Goal: Find specific page/section: Find specific page/section

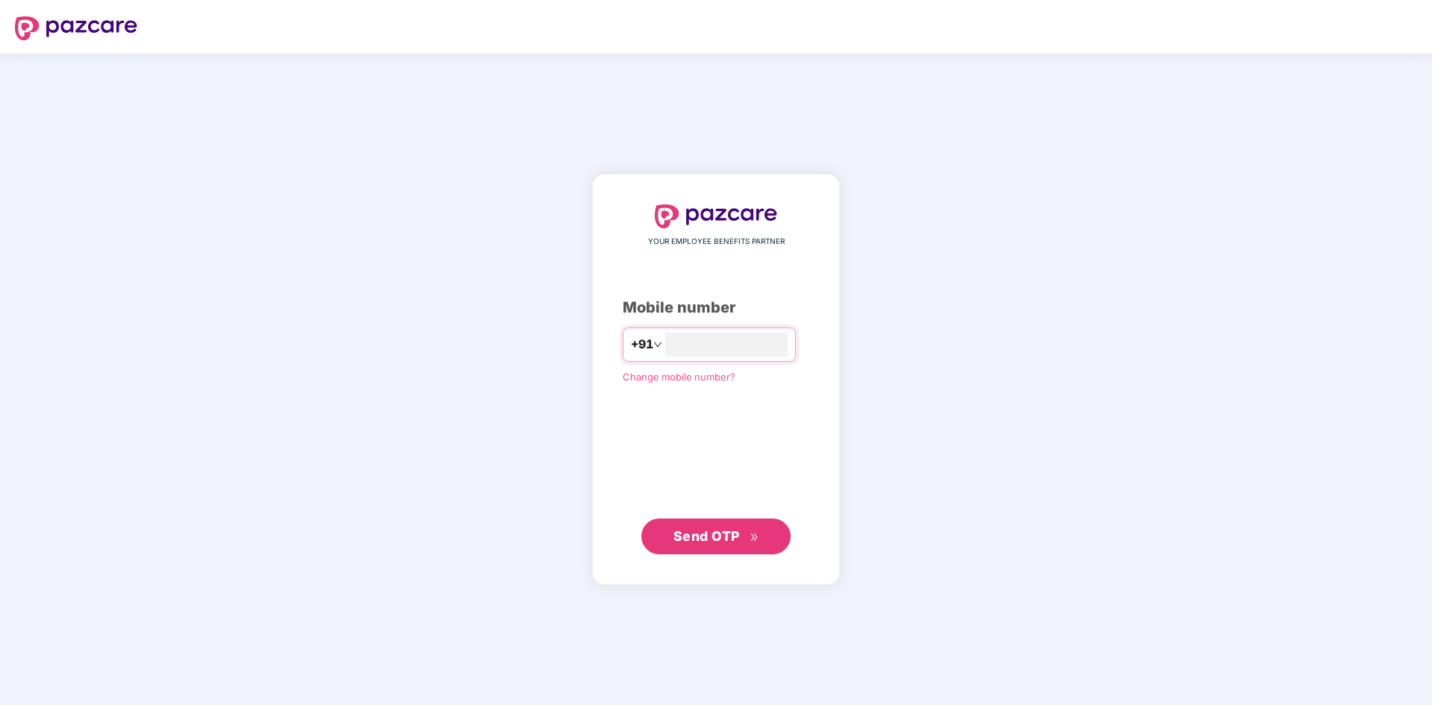
type input "**********"
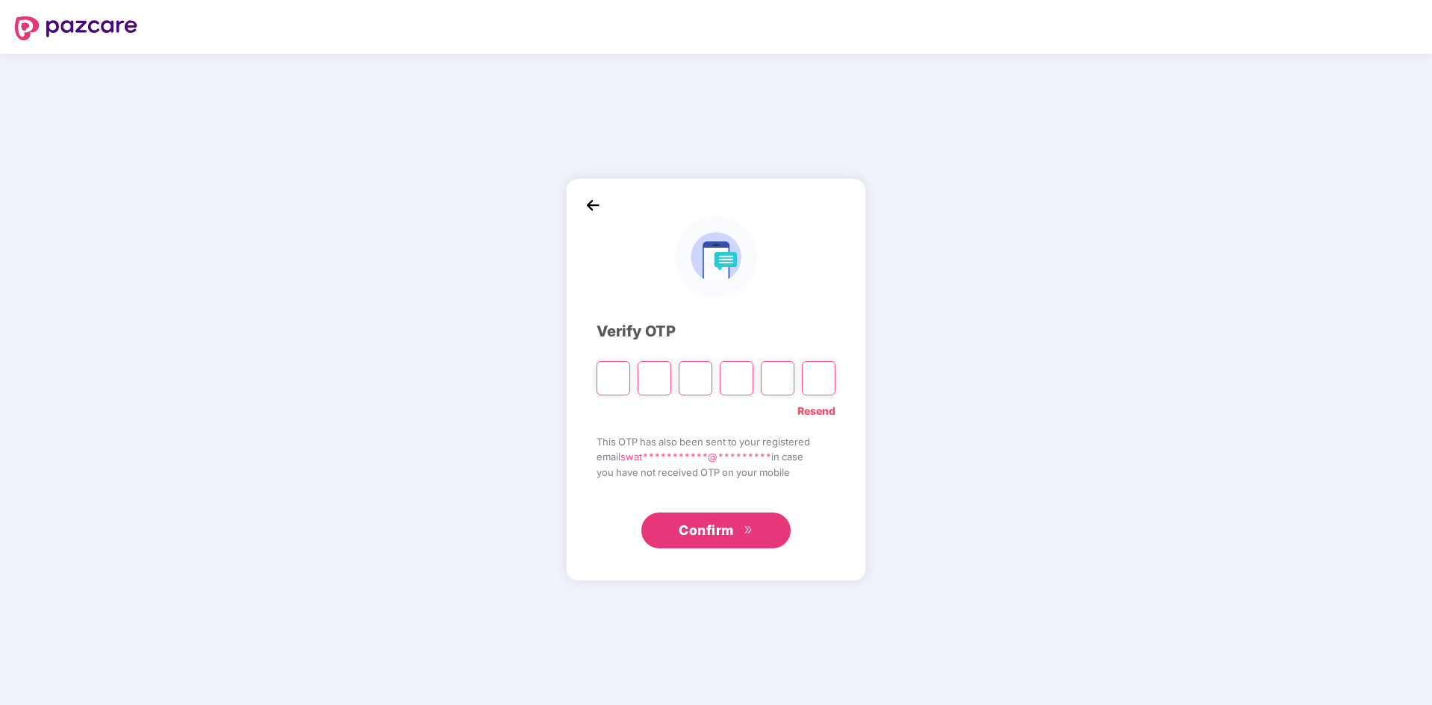
type input "*"
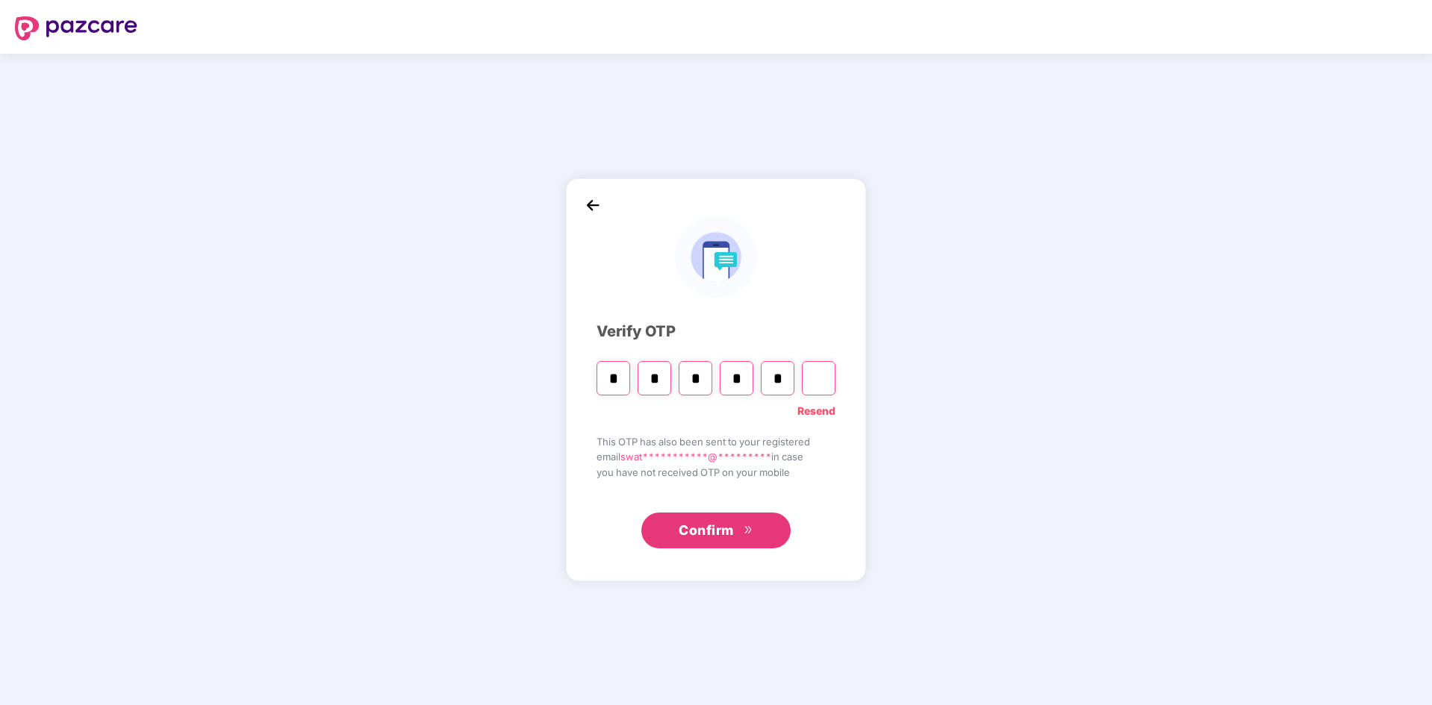
type input "*"
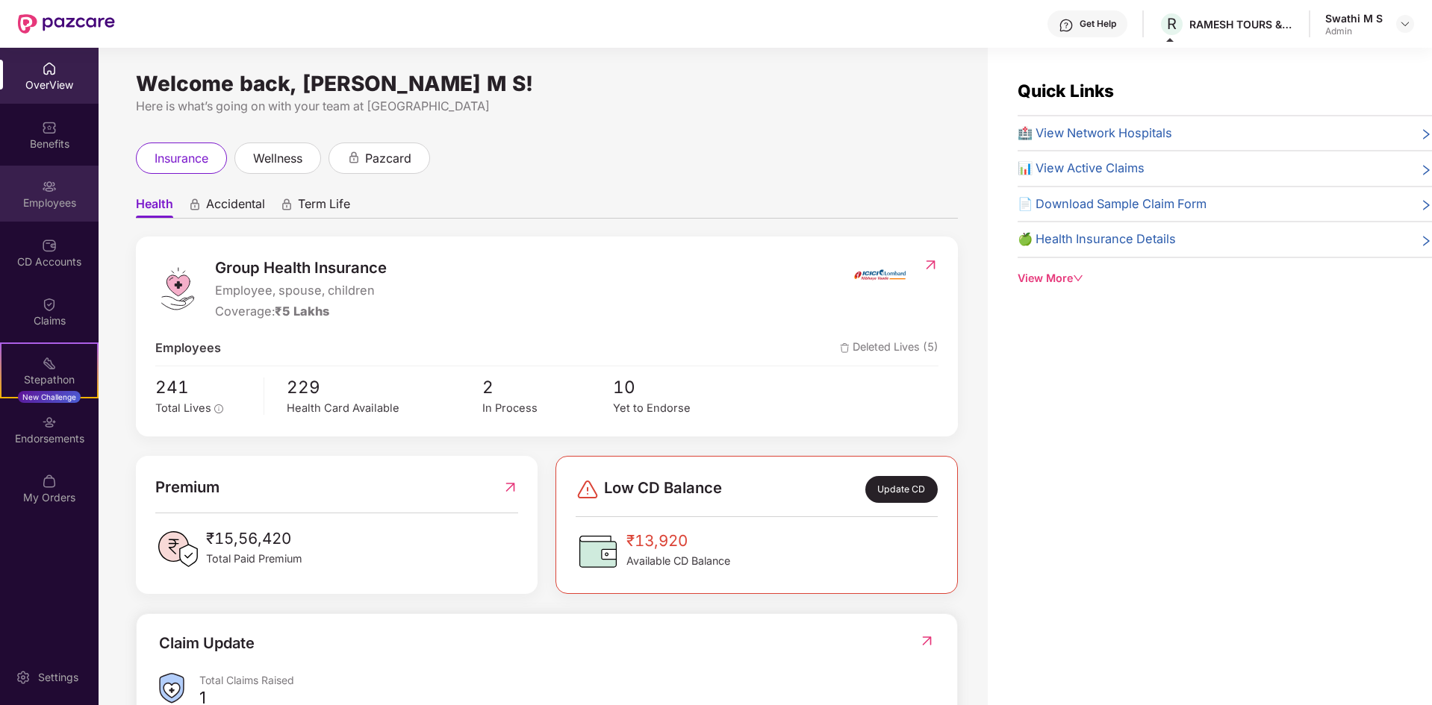
click at [45, 201] on div "Employees" at bounding box center [49, 203] width 99 height 15
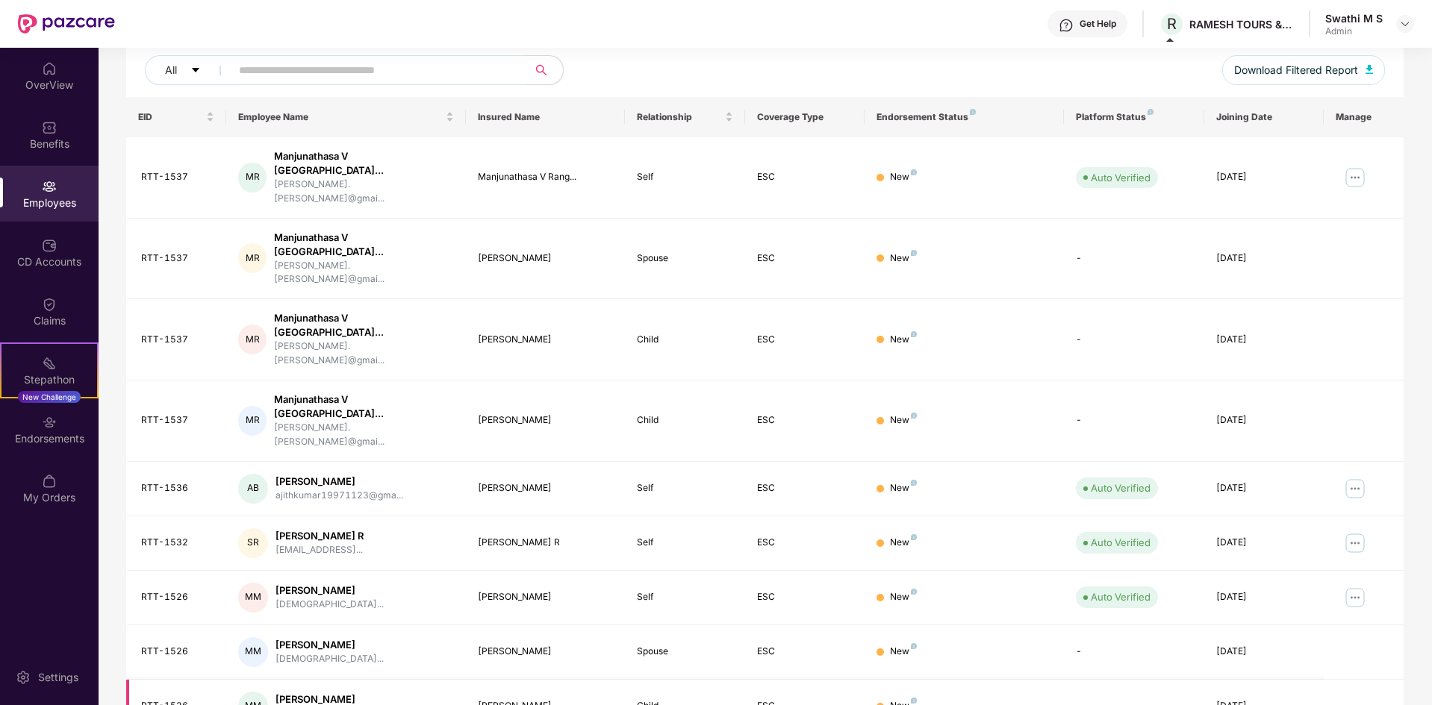
scroll to position [212, 0]
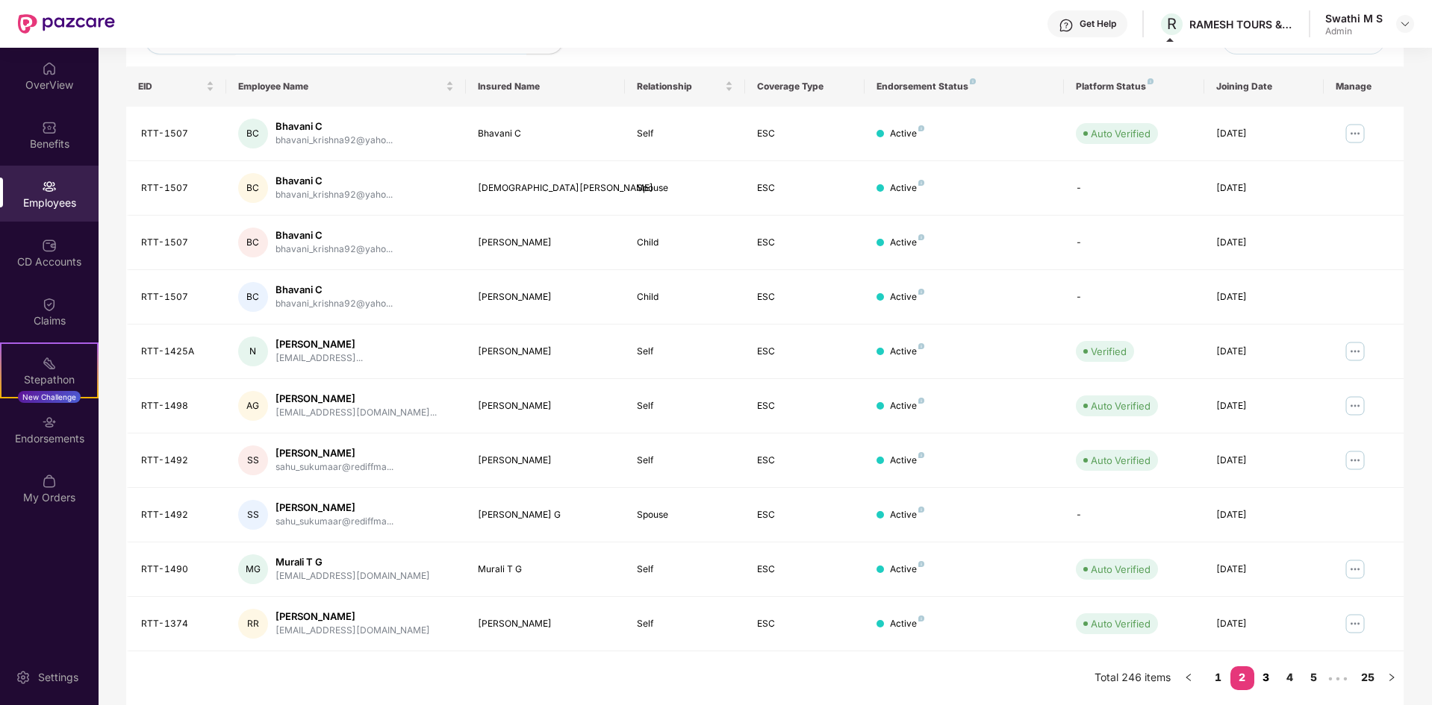
click at [1265, 682] on link "3" at bounding box center [1266, 678] width 24 height 22
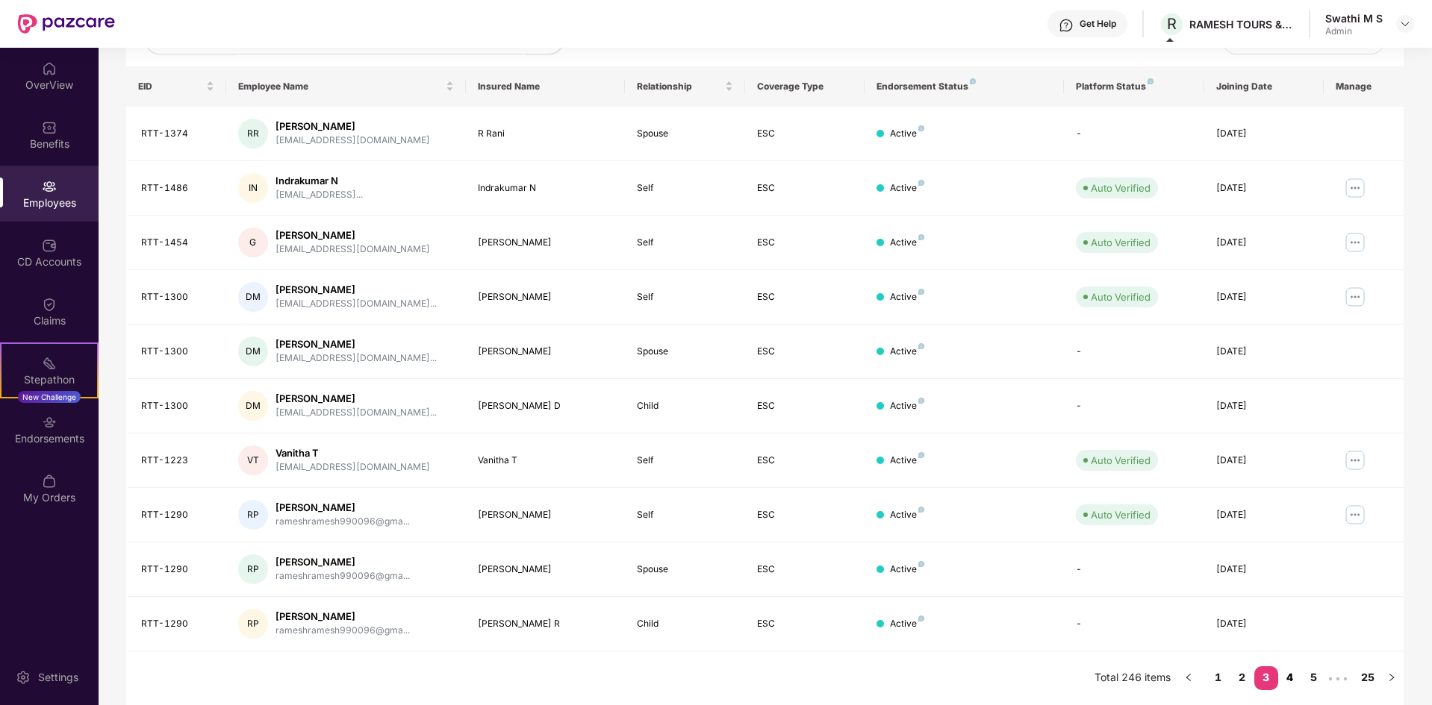
click at [1286, 678] on link "4" at bounding box center [1290, 678] width 24 height 22
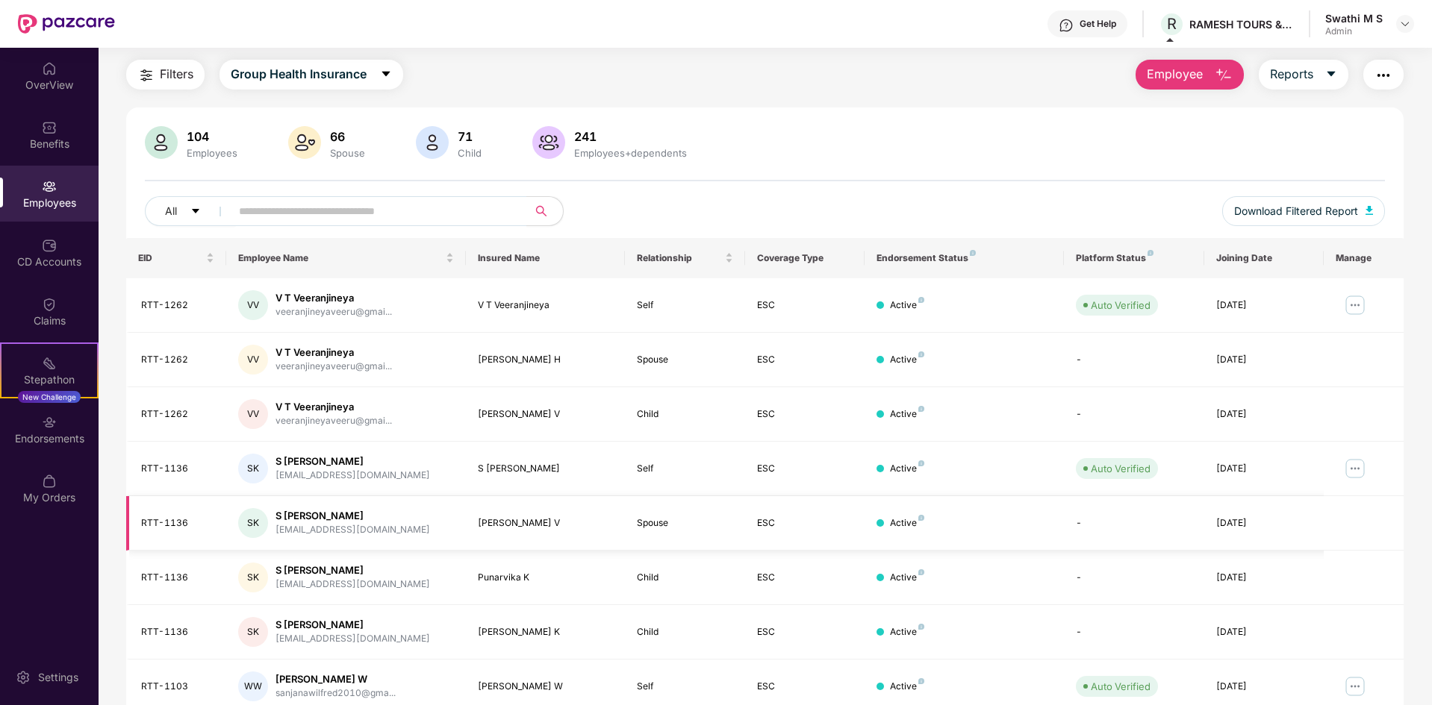
scroll to position [0, 0]
